Goal: Task Accomplishment & Management: Manage account settings

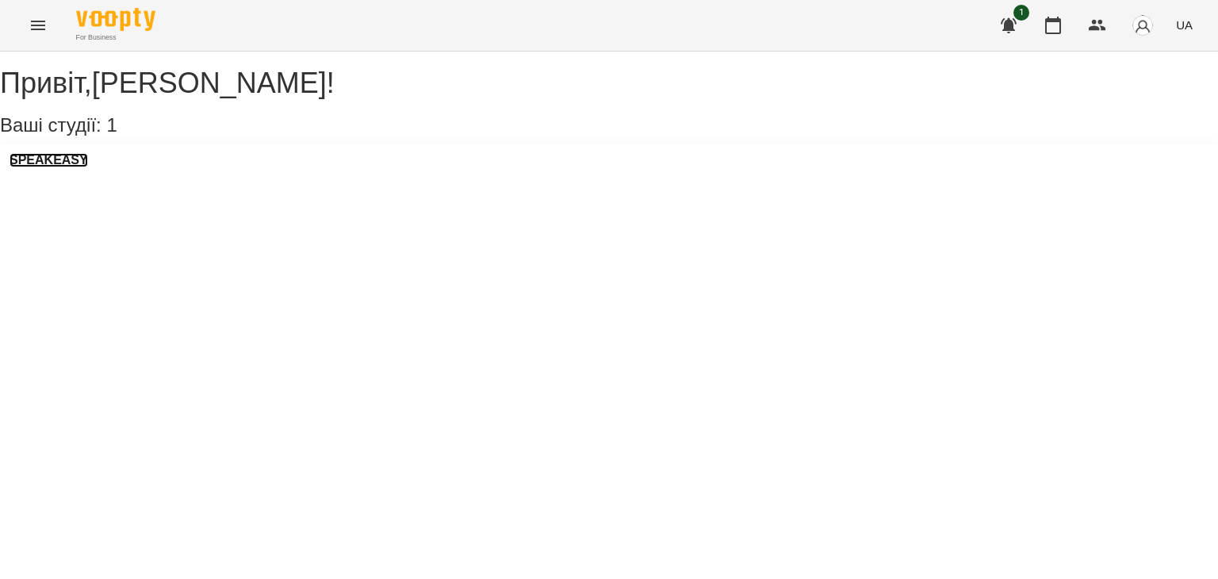
click at [60, 167] on h3 "SPEAKEASY" at bounding box center [49, 160] width 79 height 14
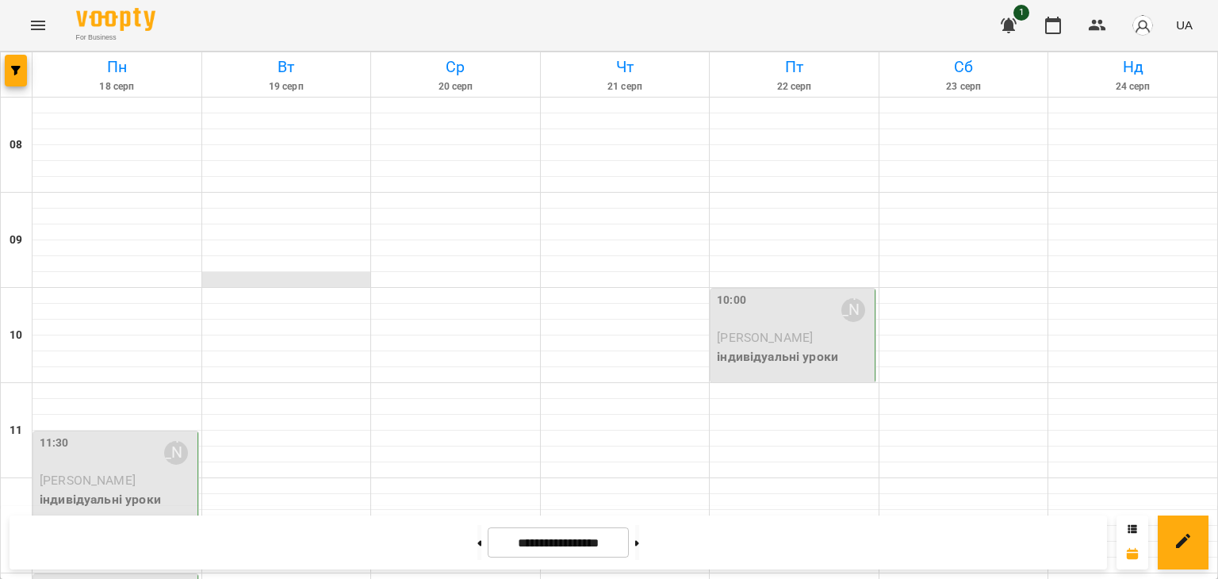
scroll to position [231, 0]
click at [95, 471] on p "[PERSON_NAME]" at bounding box center [117, 480] width 155 height 19
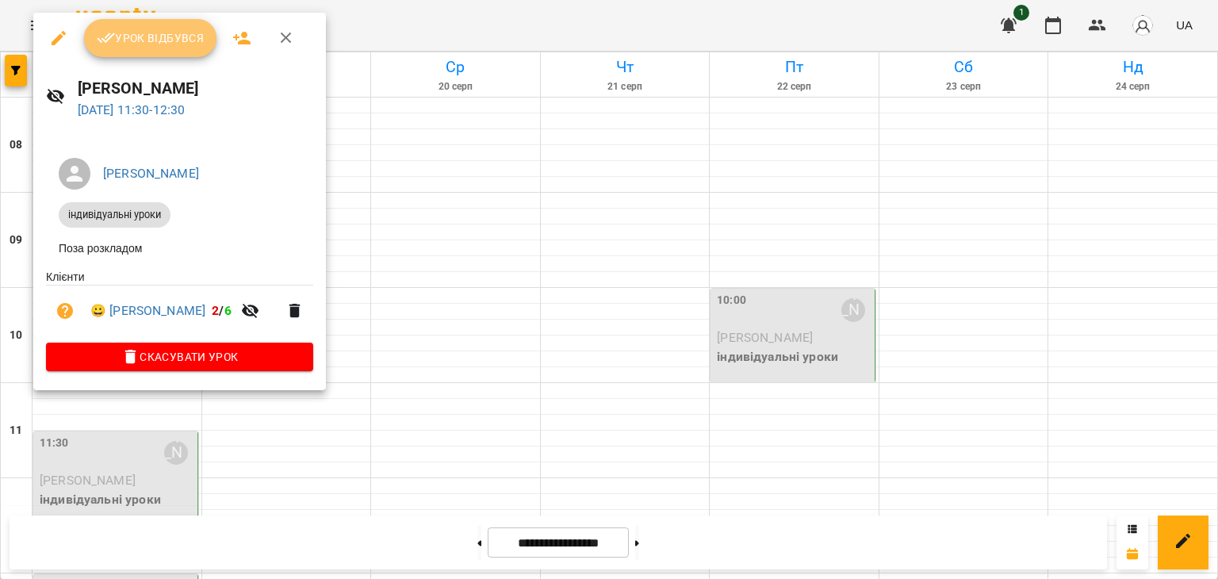
click at [154, 32] on span "Урок відбувся" at bounding box center [151, 38] width 108 height 19
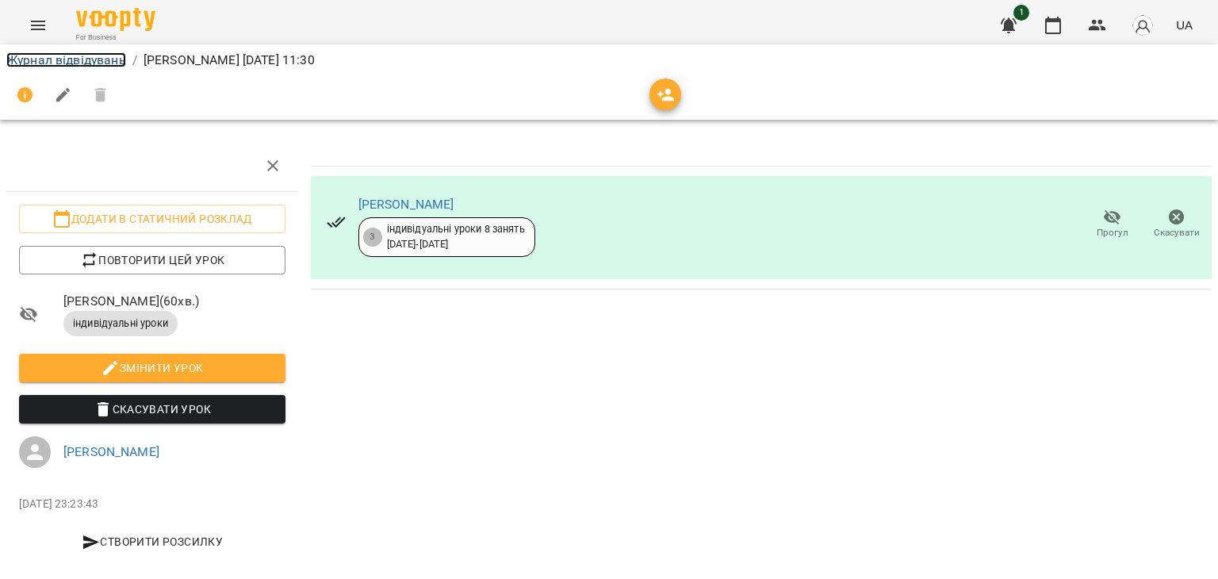
click at [26, 52] on link "Журнал відвідувань" at bounding box center [66, 59] width 120 height 15
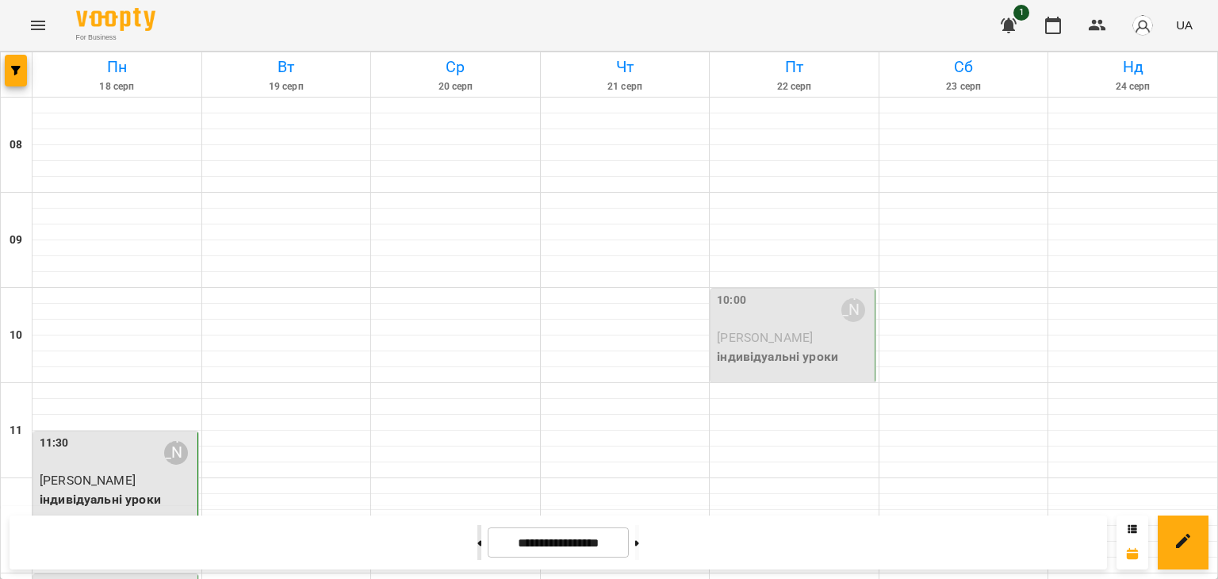
click at [477, 530] on button at bounding box center [479, 542] width 4 height 35
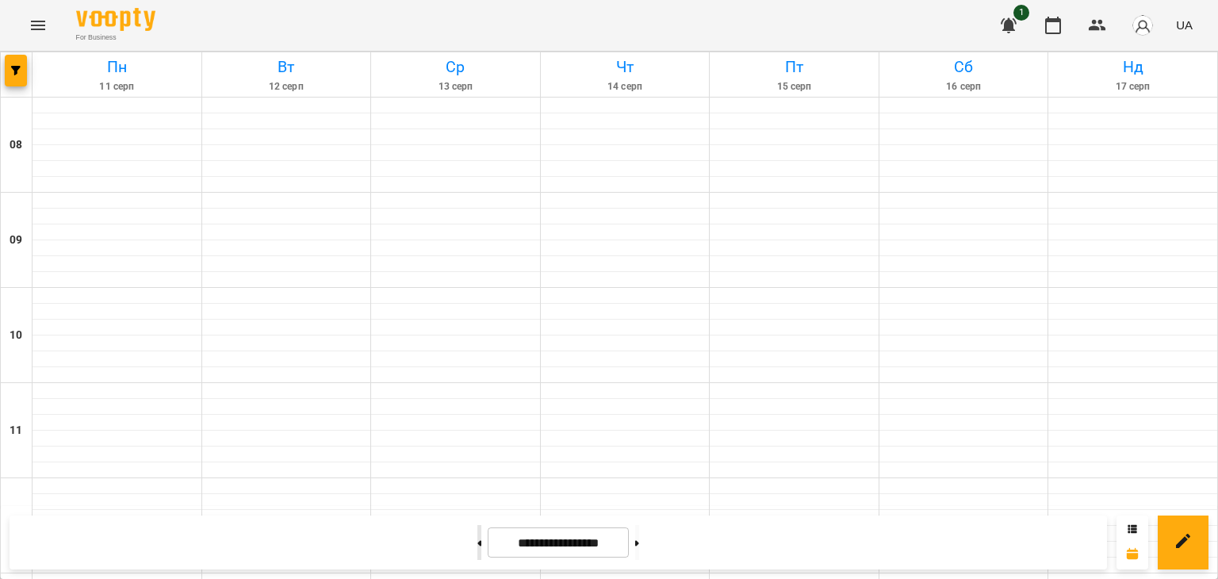
click at [477, 530] on button at bounding box center [479, 542] width 4 height 35
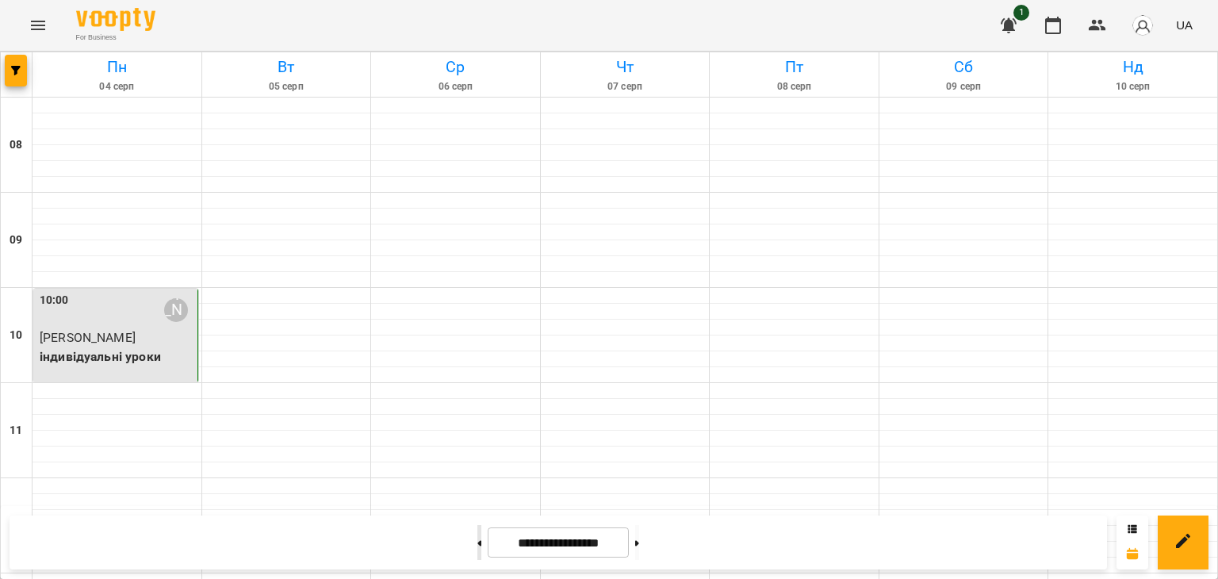
click at [477, 530] on button at bounding box center [479, 542] width 4 height 35
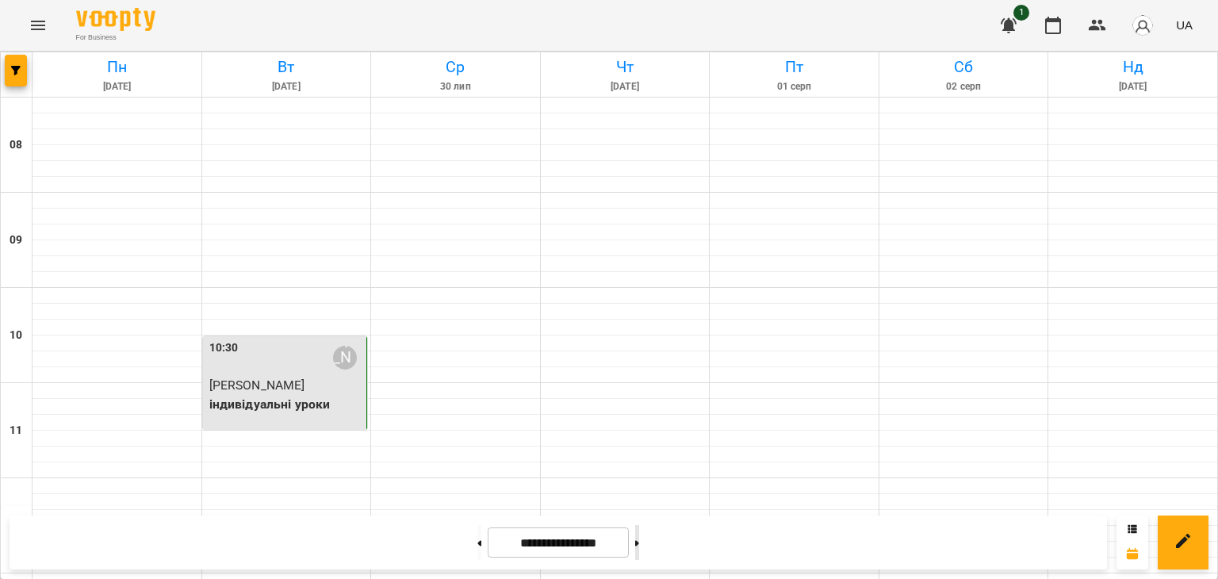
click at [639, 536] on button at bounding box center [637, 542] width 4 height 35
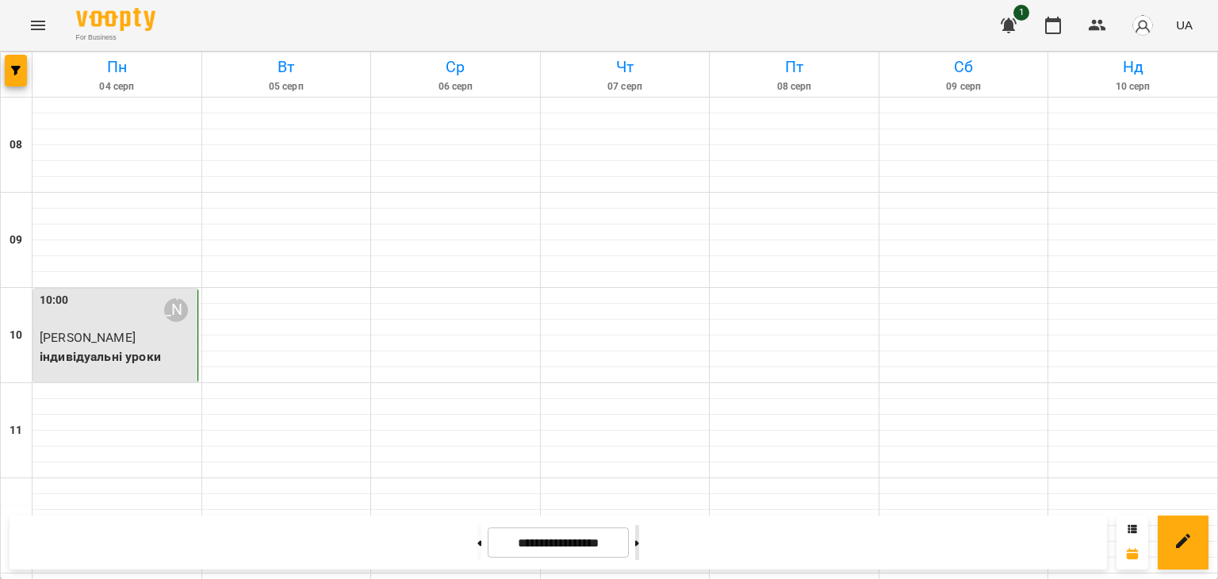
click at [639, 534] on button at bounding box center [637, 542] width 4 height 35
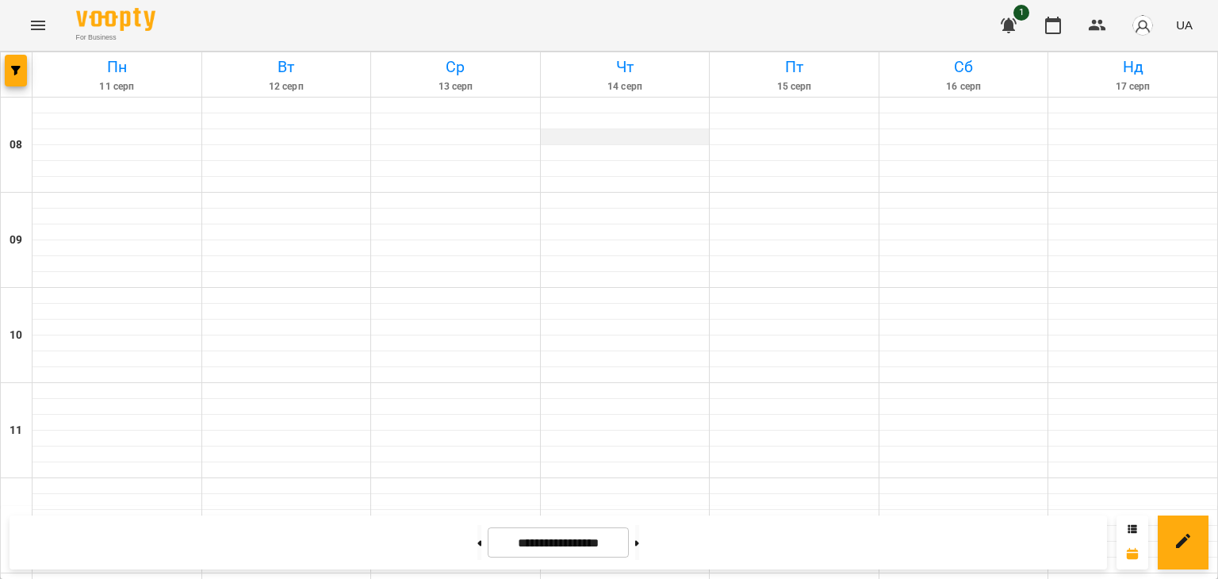
scroll to position [1014, 0]
click at [639, 542] on button at bounding box center [637, 542] width 4 height 35
type input "**********"
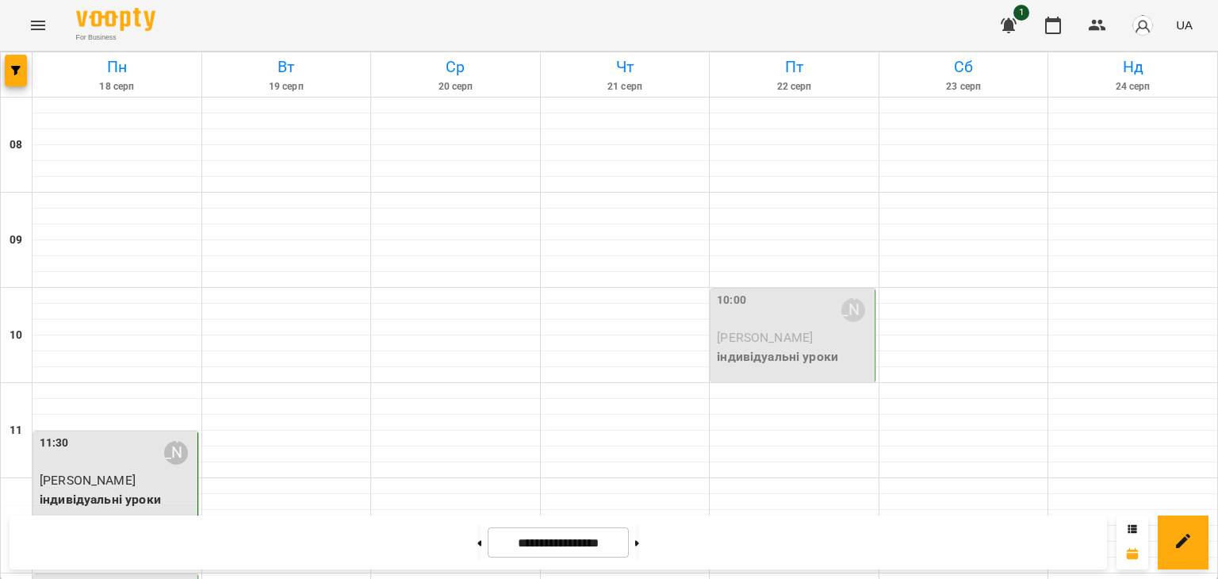
scroll to position [1017, 0]
